Goal: Task Accomplishment & Management: Manage account settings

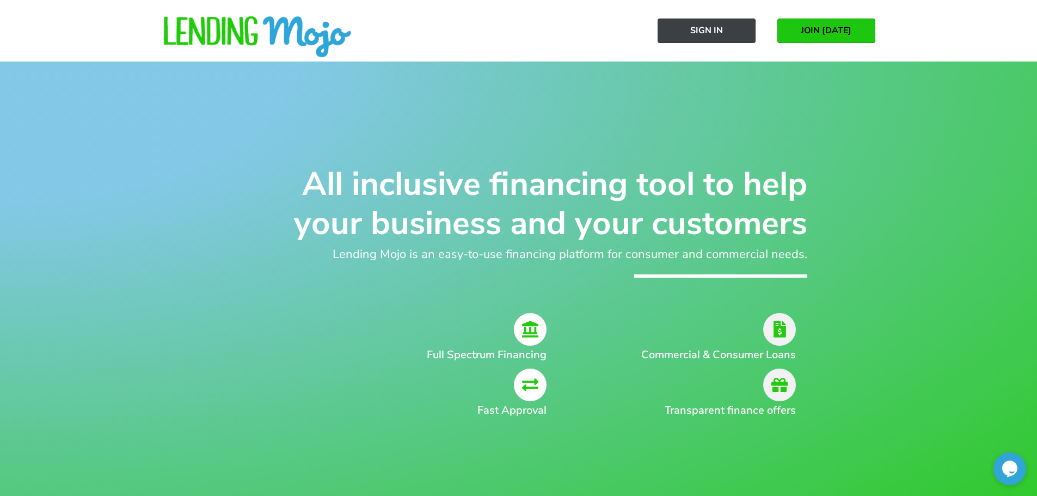
click at [697, 26] on span "Sign In" at bounding box center [706, 31] width 33 height 10
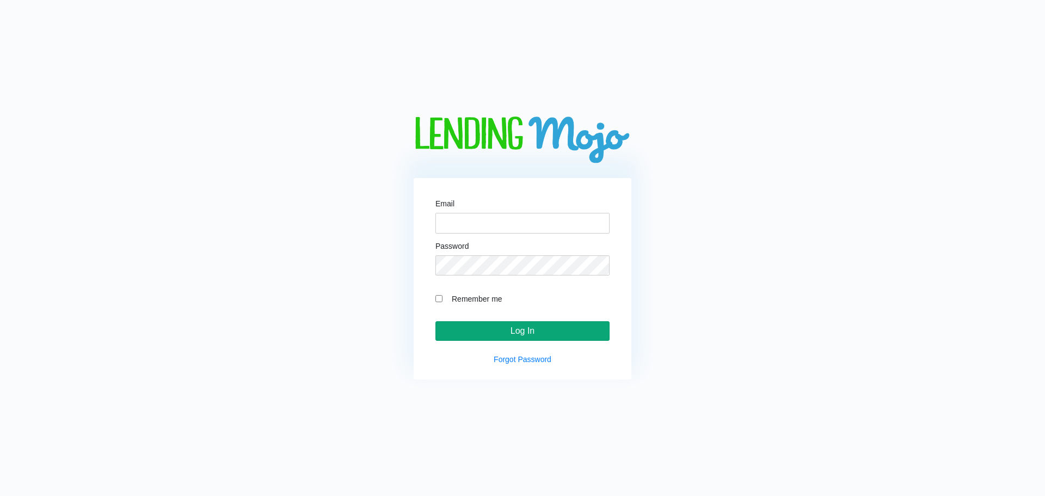
type input "[EMAIL_ADDRESS][DOMAIN_NAME]"
click at [558, 334] on input "Log In" at bounding box center [522, 331] width 174 height 20
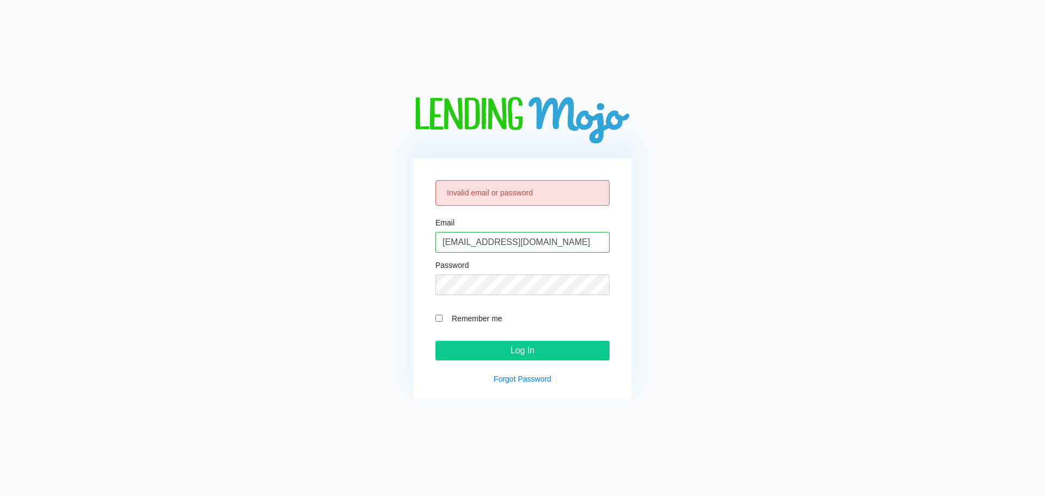
click at [505, 274] on div "Password" at bounding box center [522, 278] width 174 height 34
click at [439, 320] on input "Remember me" at bounding box center [438, 318] width 7 height 7
checkbox input "true"
click at [460, 346] on input "Log In" at bounding box center [522, 351] width 174 height 20
